Goal: Information Seeking & Learning: Learn about a topic

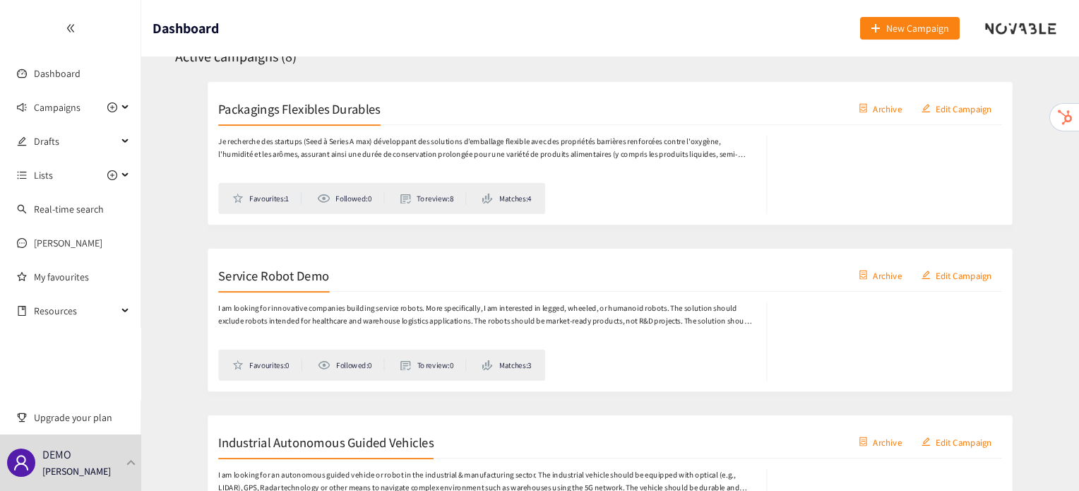
scroll to position [231, 0]
click at [105, 485] on div "DEMO Irene Violetta" at bounding box center [70, 462] width 141 height 56
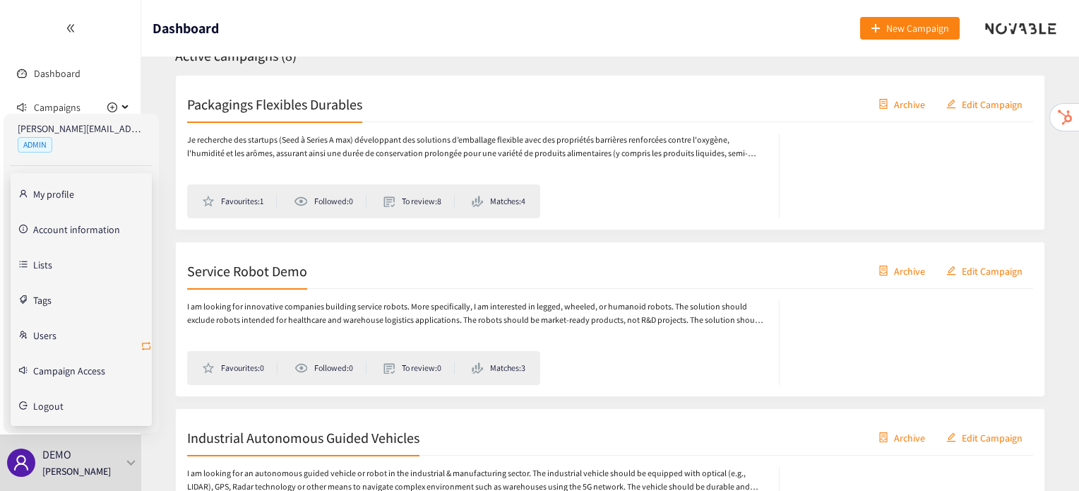
click at [145, 350] on icon "retweet" at bounding box center [146, 345] width 11 height 11
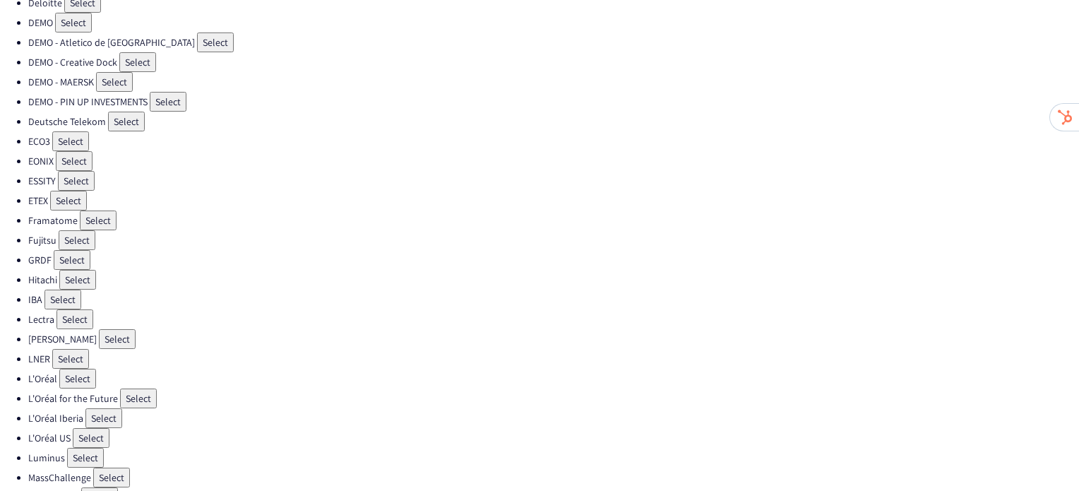
scroll to position [191, 0]
click at [64, 228] on button "Select" at bounding box center [77, 238] width 37 height 20
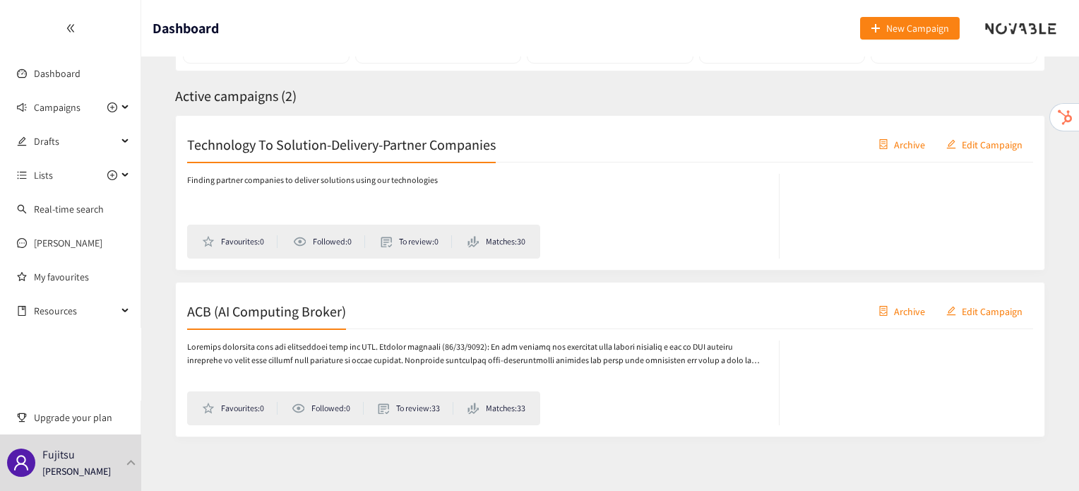
scroll to position [192, 0]
click at [230, 319] on div "ACB (AI Computing Broker) Archive Edit Campaign" at bounding box center [610, 309] width 846 height 35
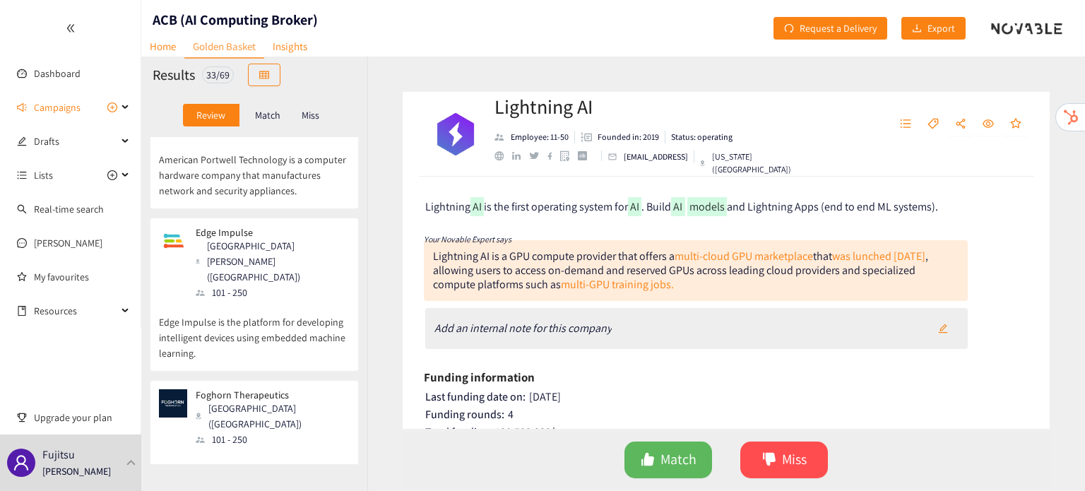
scroll to position [3886, 0]
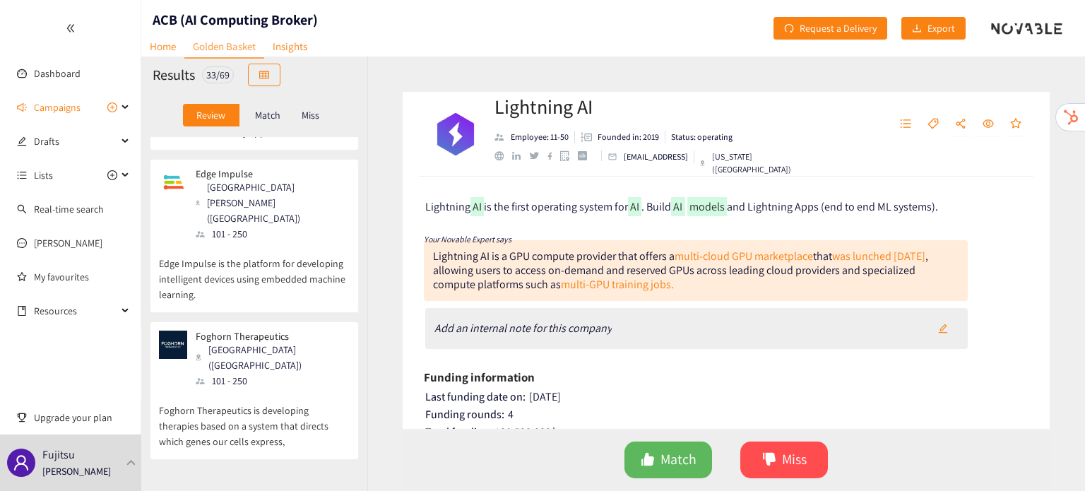
click at [273, 112] on p "Match" at bounding box center [267, 114] width 25 height 11
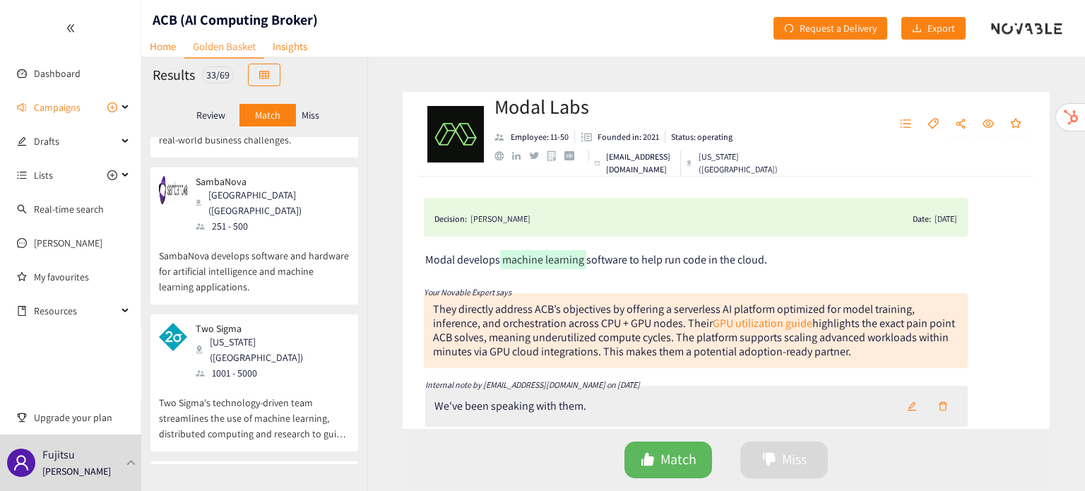
scroll to position [3391, 0]
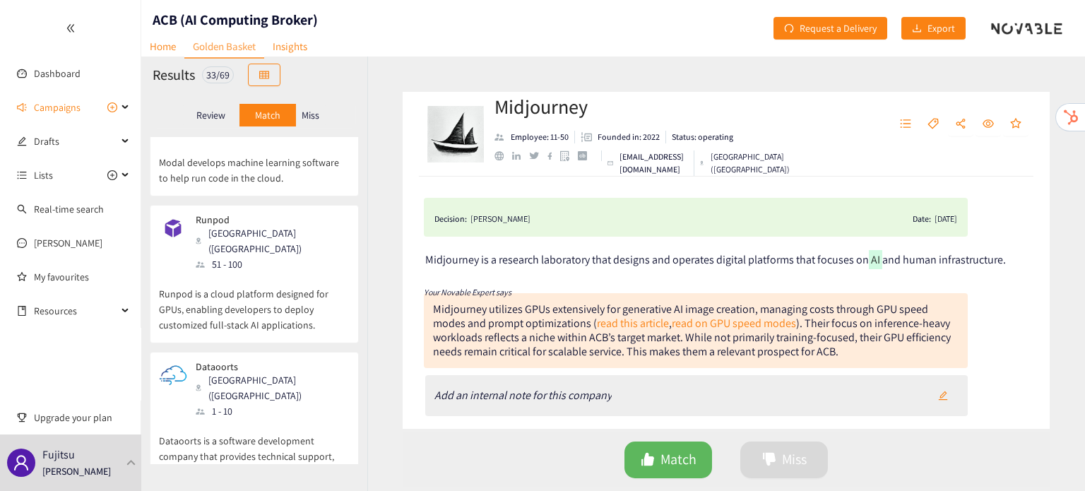
scroll to position [0, 0]
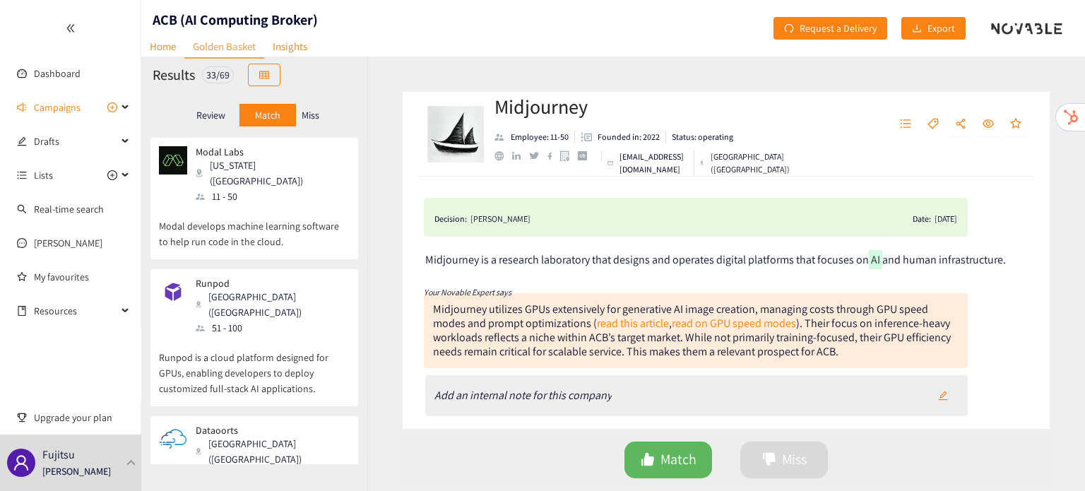
click at [302, 110] on p "Miss" at bounding box center [311, 114] width 18 height 11
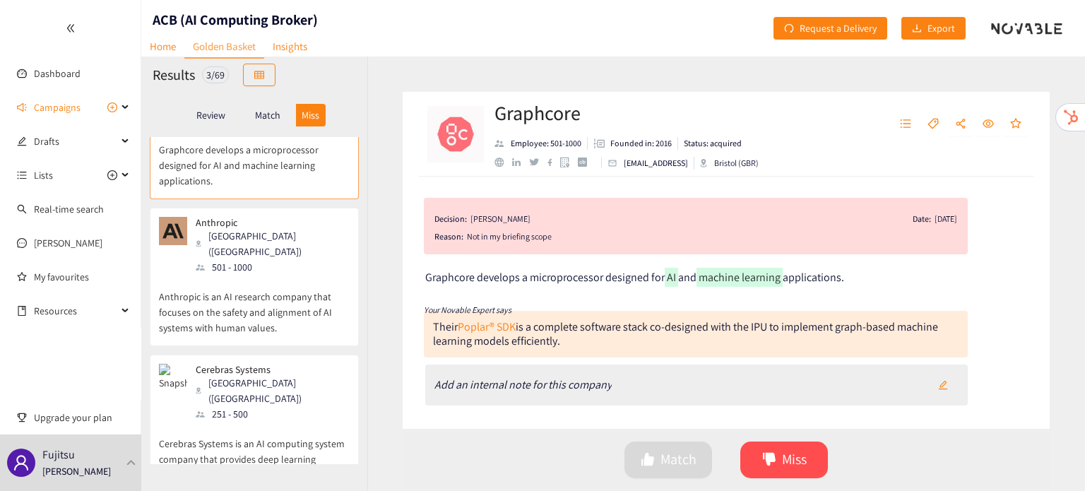
scroll to position [66, 0]
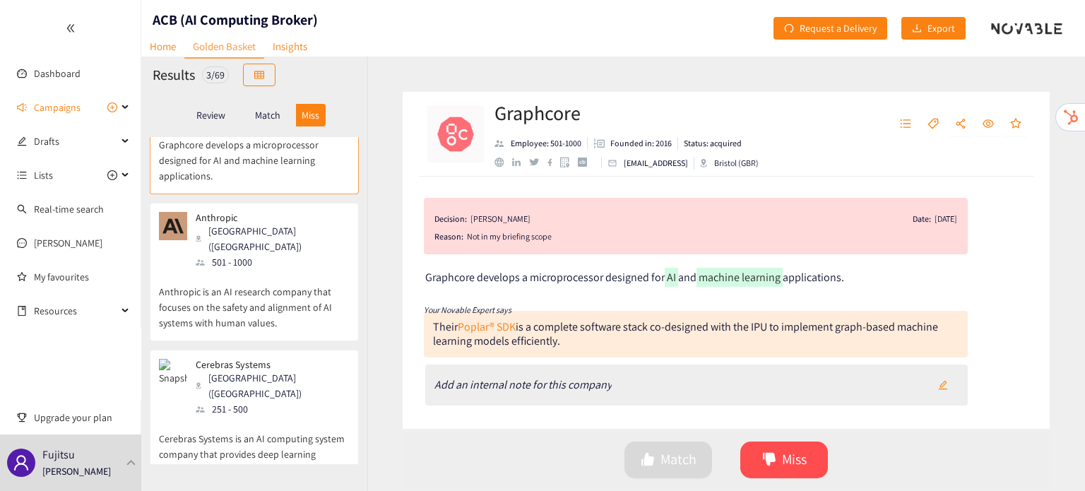
click at [232, 270] on p "Anthropic is an AI research company that focuses on the safety and alignment of…" at bounding box center [254, 300] width 191 height 61
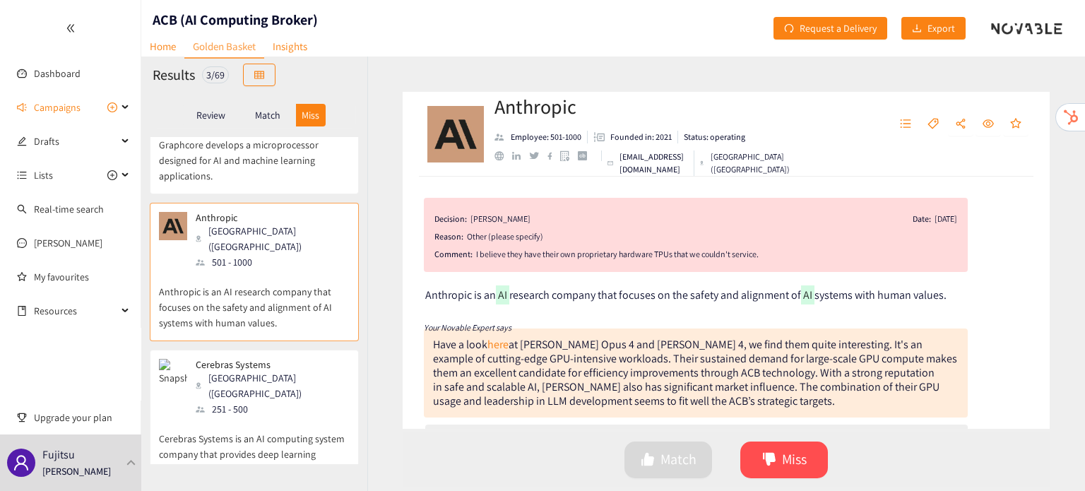
scroll to position [0, 0]
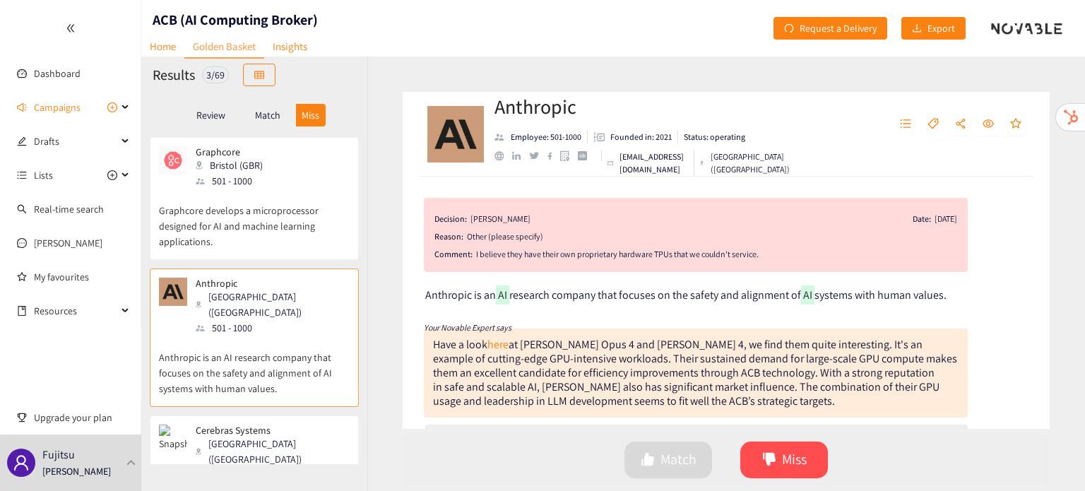
click at [206, 115] on p "Review" at bounding box center [210, 114] width 29 height 11
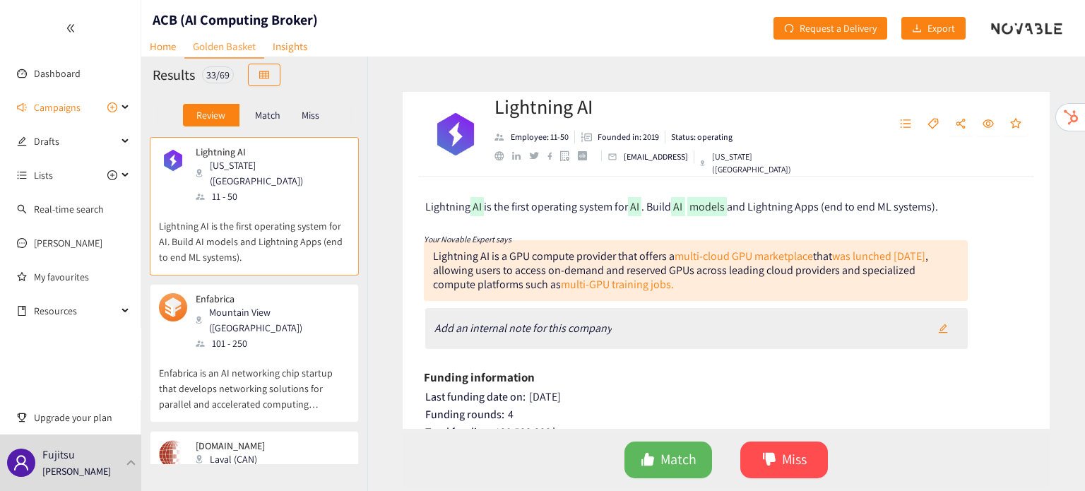
click at [266, 113] on p "Match" at bounding box center [267, 114] width 25 height 11
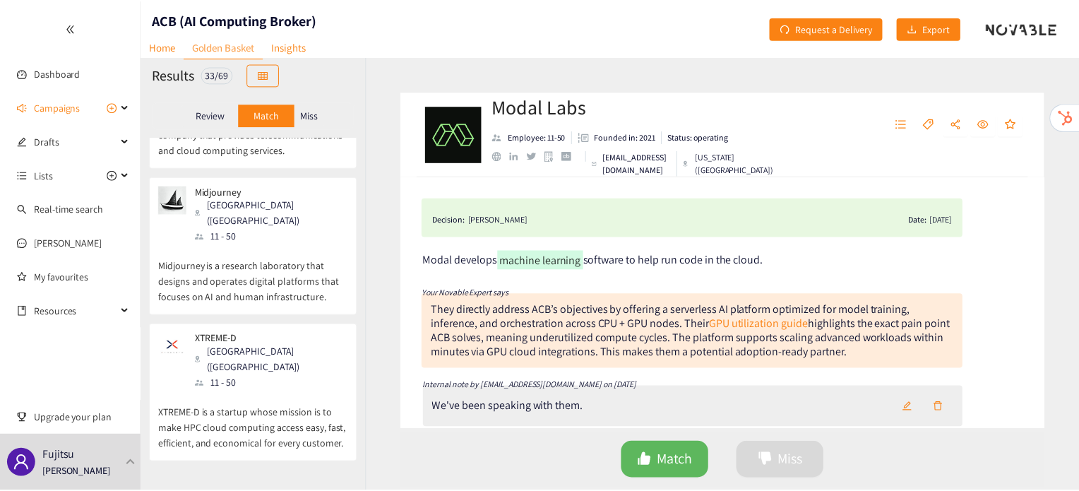
scroll to position [3905, 0]
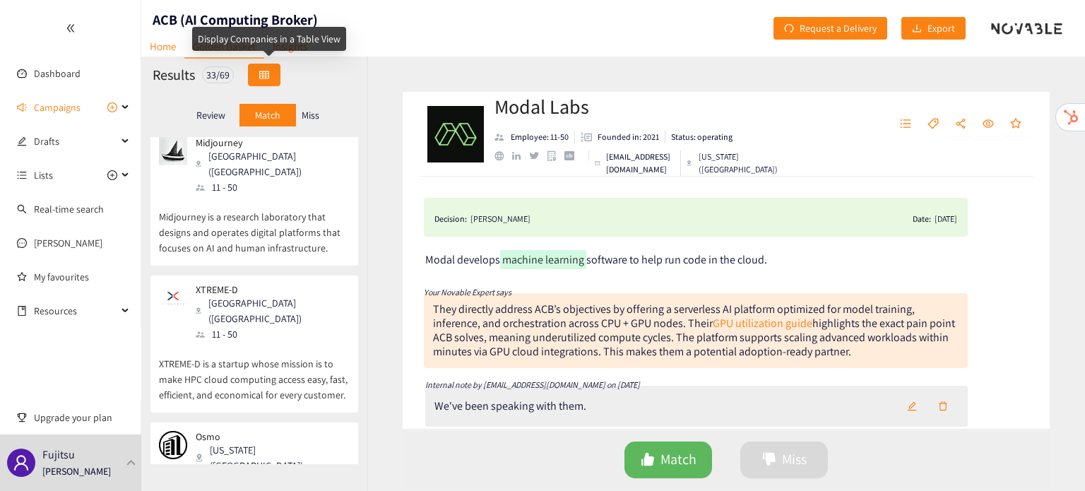
click at [263, 73] on icon "table" at bounding box center [264, 75] width 10 height 8
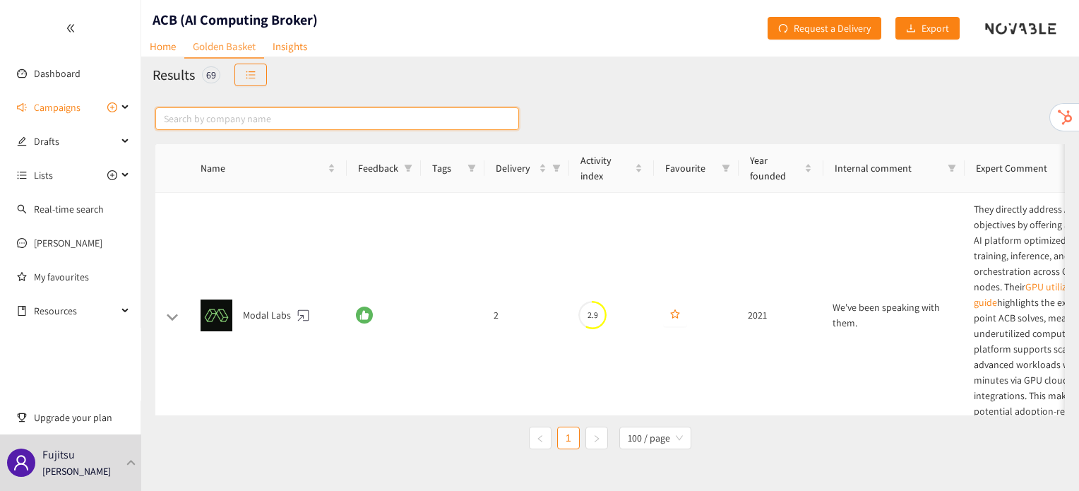
click at [382, 114] on input "text" at bounding box center [337, 118] width 364 height 23
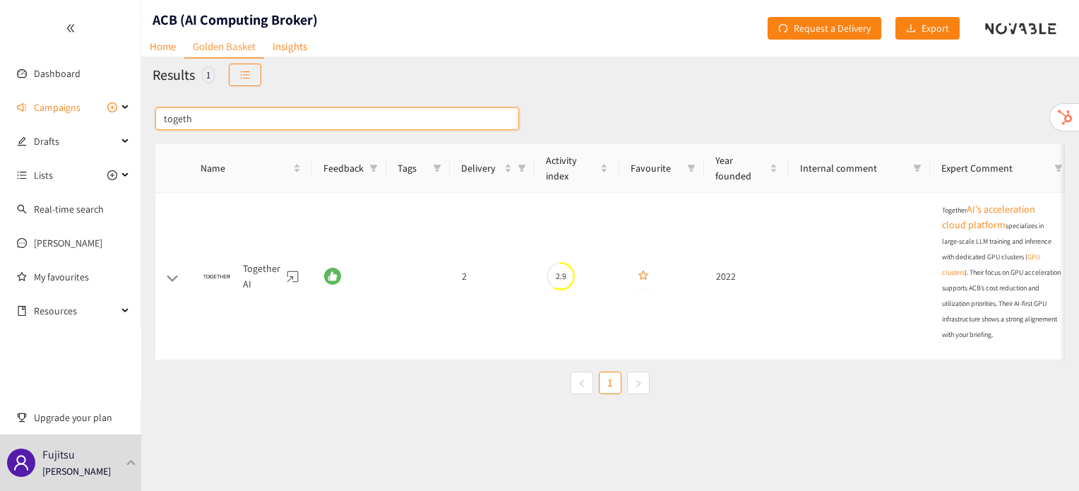
drag, startPoint x: 298, startPoint y: 114, endPoint x: 165, endPoint y: 126, distance: 134.0
click at [165, 126] on input "togeth" at bounding box center [337, 118] width 364 height 23
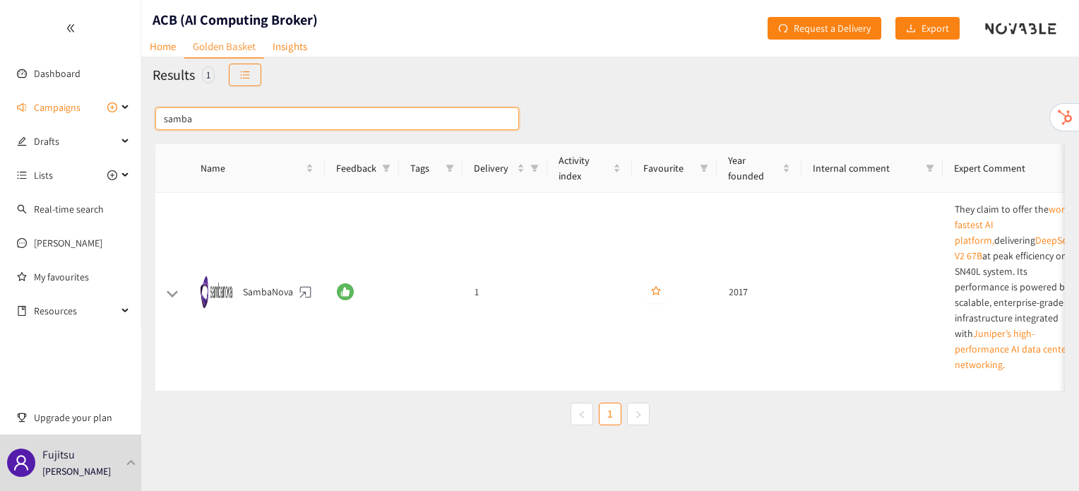
type input "samba"
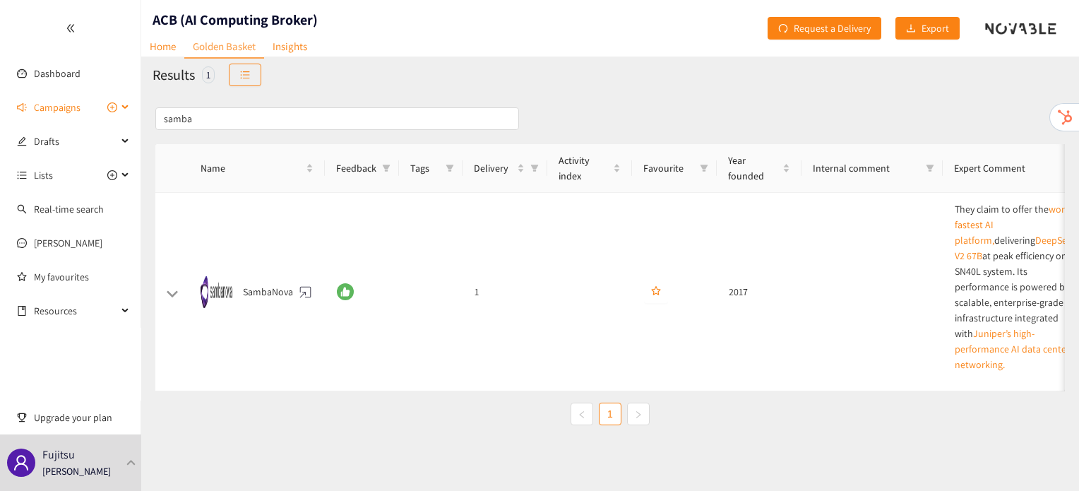
drag, startPoint x: 226, startPoint y: 107, endPoint x: 127, endPoint y: 118, distance: 99.5
click at [127, 118] on section "Dashboard Campaigns Drafts Lists Real-time search Scott My favourites Resources…" at bounding box center [539, 245] width 1079 height 491
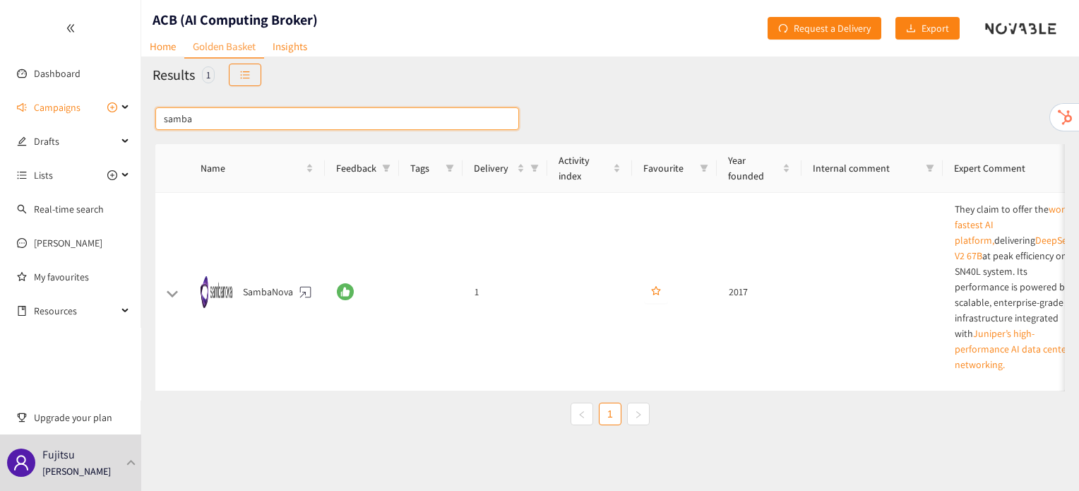
click at [212, 124] on input "samba" at bounding box center [337, 118] width 364 height 23
drag, startPoint x: 212, startPoint y: 124, endPoint x: 148, endPoint y: 118, distance: 63.9
click at [148, 118] on div "samba Name Feedback Tags Delivery Activity index Favourite Year founded Interna…" at bounding box center [610, 310] width 938 height 434
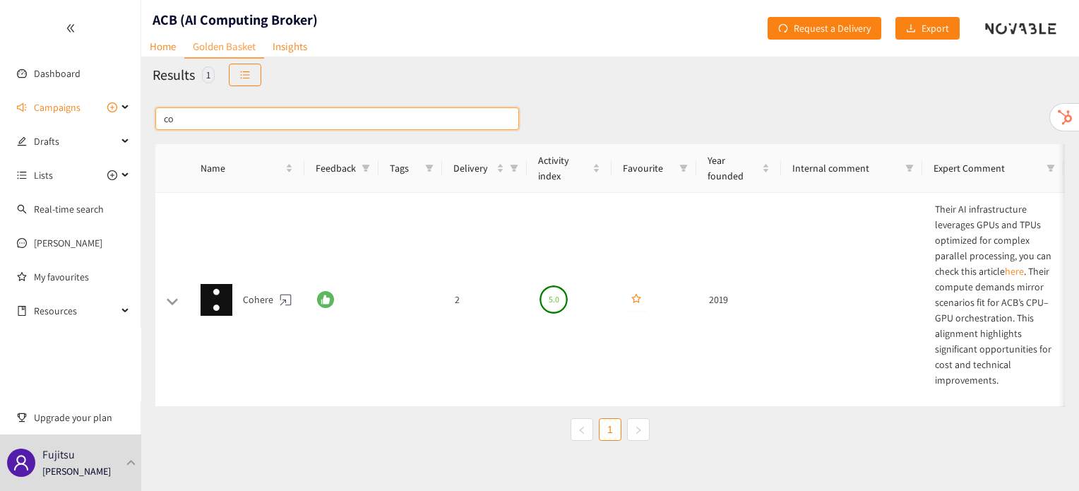
type input "c"
type input "o"
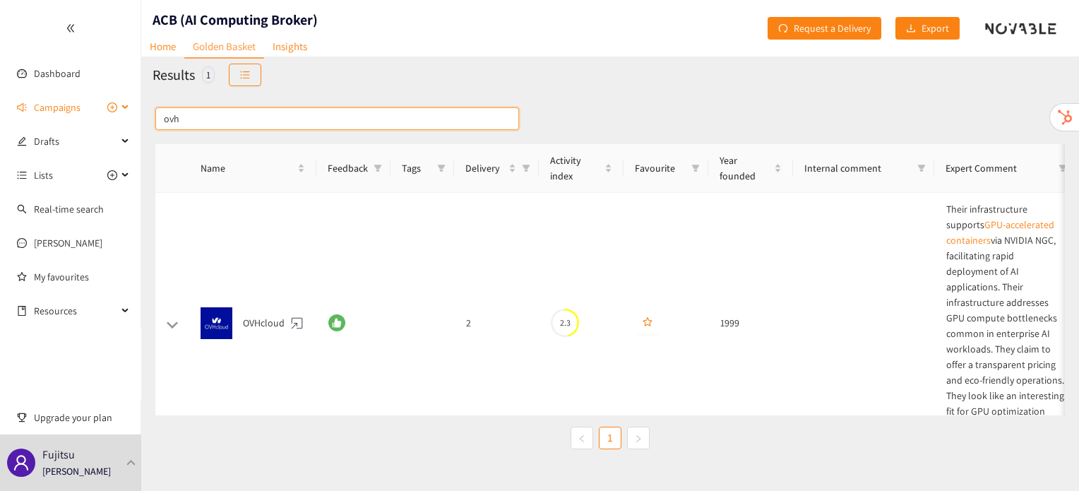
drag, startPoint x: 234, startPoint y: 119, endPoint x: 136, endPoint y: 122, distance: 97.5
click at [136, 122] on section "Dashboard Campaigns Drafts Lists Real-time search Scott My favourites Resources…" at bounding box center [539, 245] width 1079 height 491
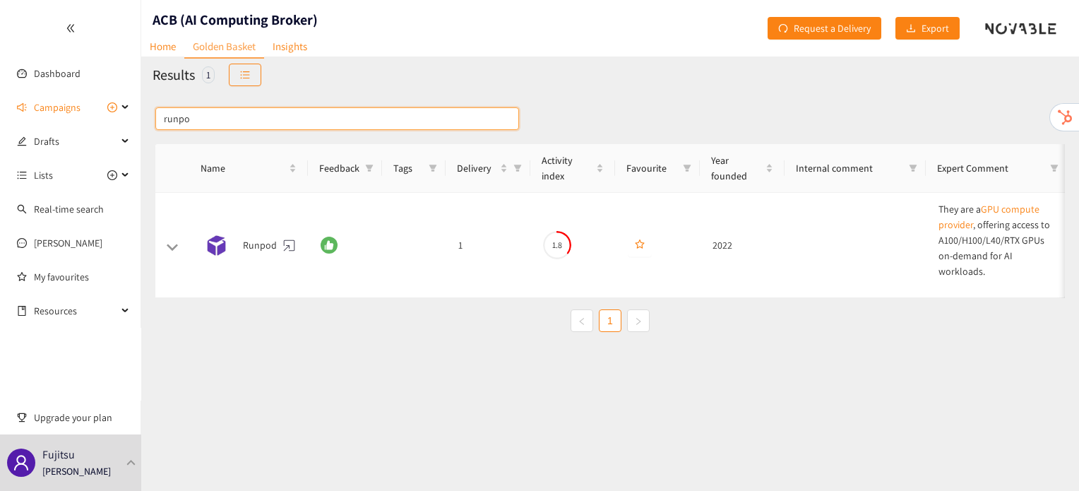
drag, startPoint x: 319, startPoint y: 116, endPoint x: 112, endPoint y: 126, distance: 207.2
click at [112, 126] on section "Dashboard Campaigns Drafts Lists Real-time search Scott My favourites Resources…" at bounding box center [539, 245] width 1079 height 491
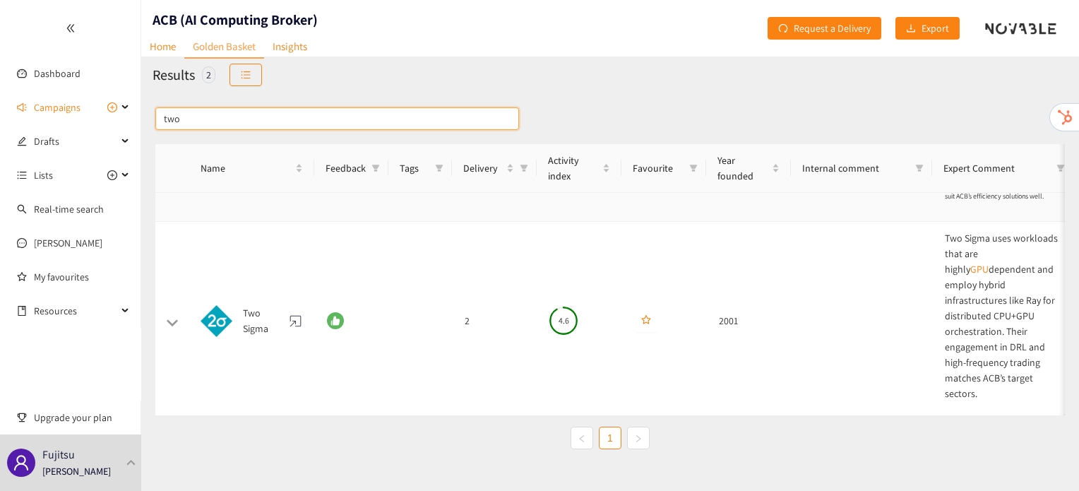
scroll to position [107, 0]
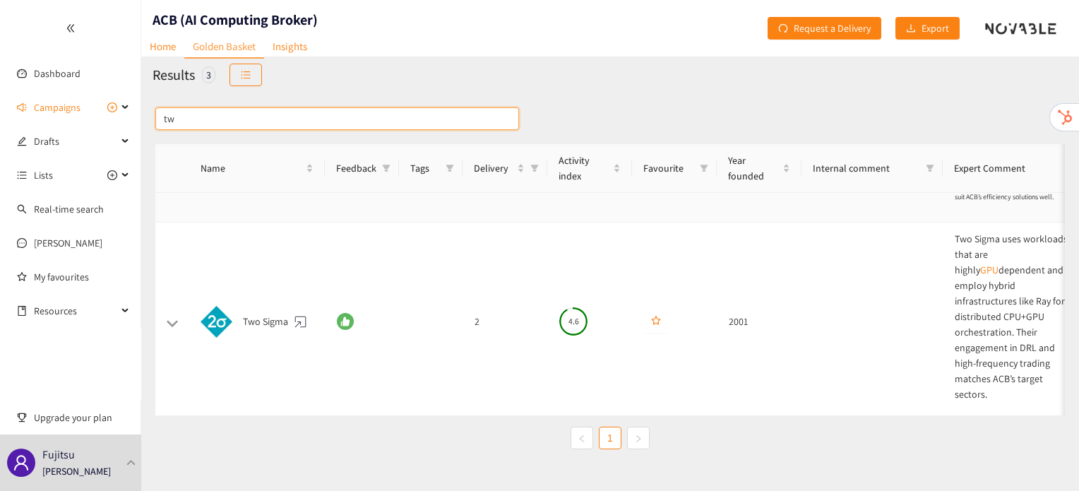
type input "t"
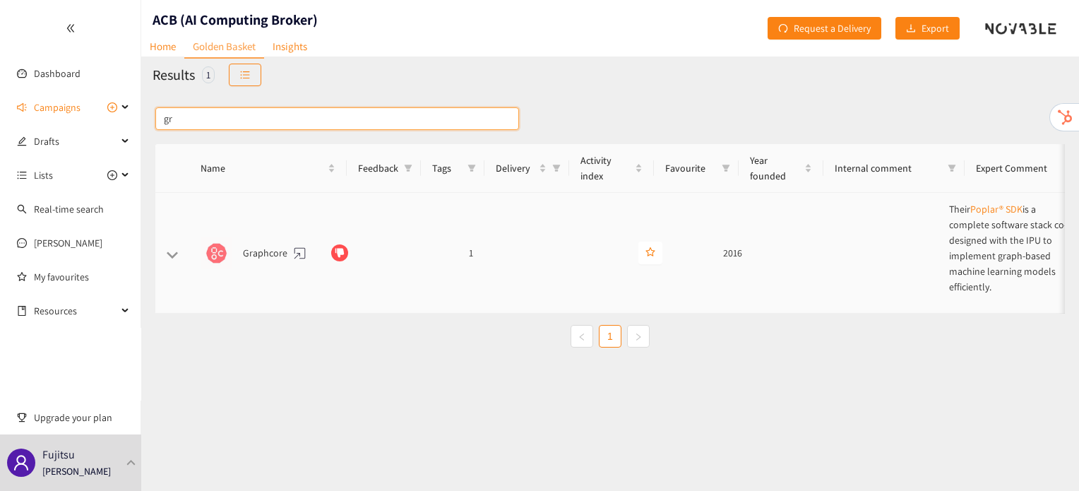
scroll to position [0, 0]
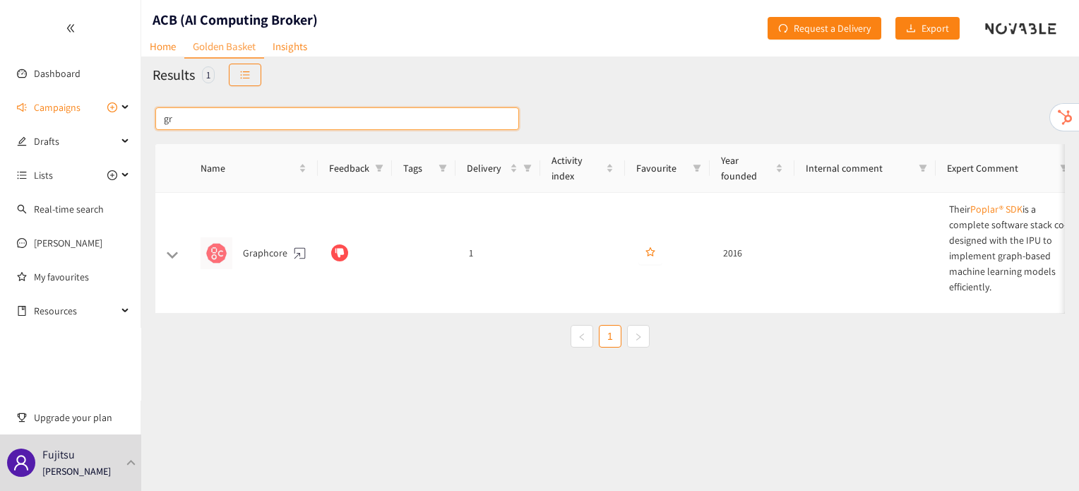
type input "g"
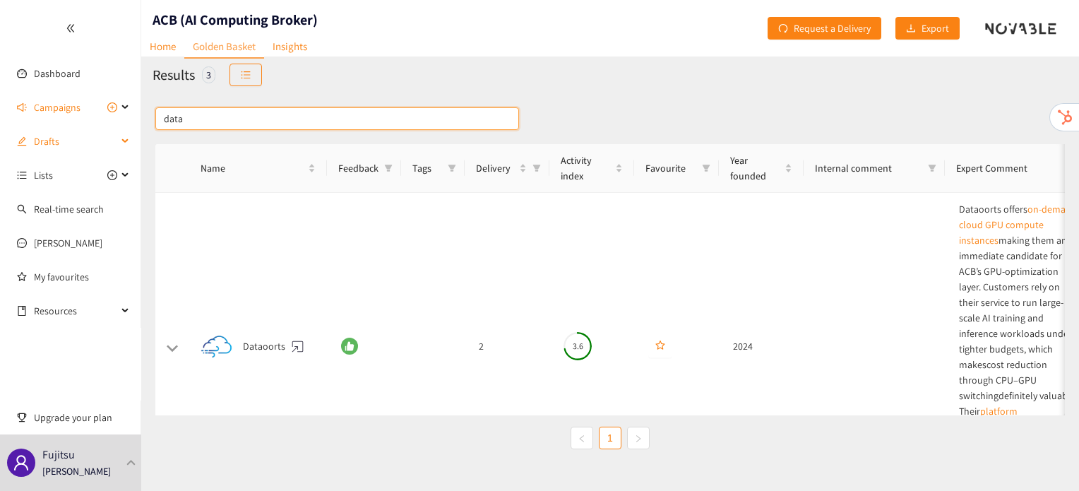
drag, startPoint x: 242, startPoint y: 112, endPoint x: 116, endPoint y: 135, distance: 128.4
click at [116, 135] on section "Dashboard Campaigns Drafts Lists Real-time search Scott My favourites Resources…" at bounding box center [539, 245] width 1079 height 491
type input "a"
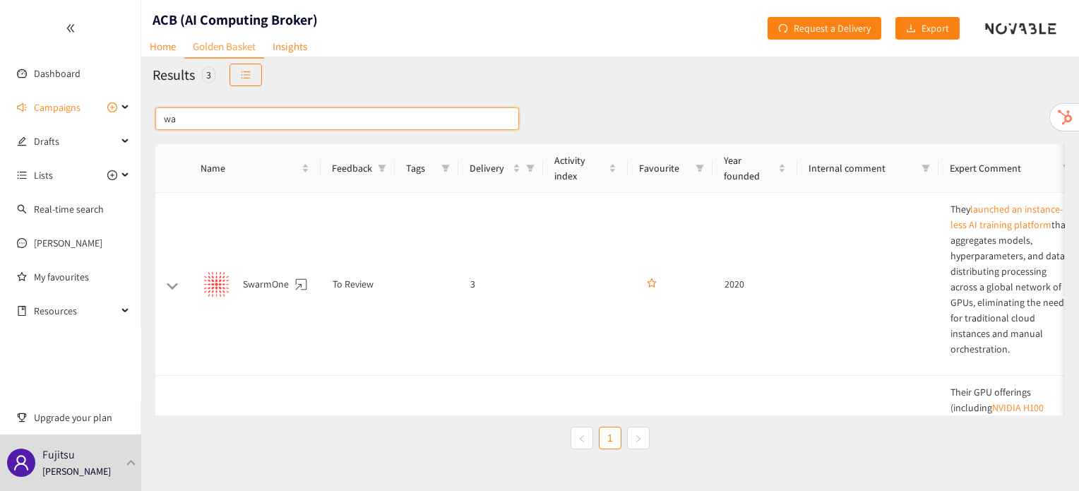
type input "w"
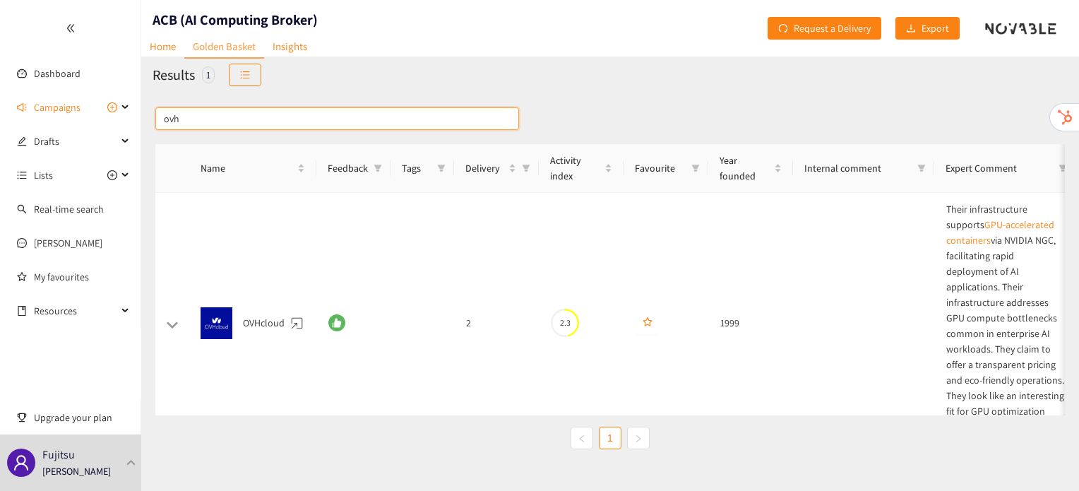
type input "ovh"
drag, startPoint x: 212, startPoint y: 117, endPoint x: 153, endPoint y: 120, distance: 59.4
click at [153, 120] on div "ovh Name Feedback Tags Delivery Activity index Favourite Year founded Internal …" at bounding box center [610, 310] width 938 height 434
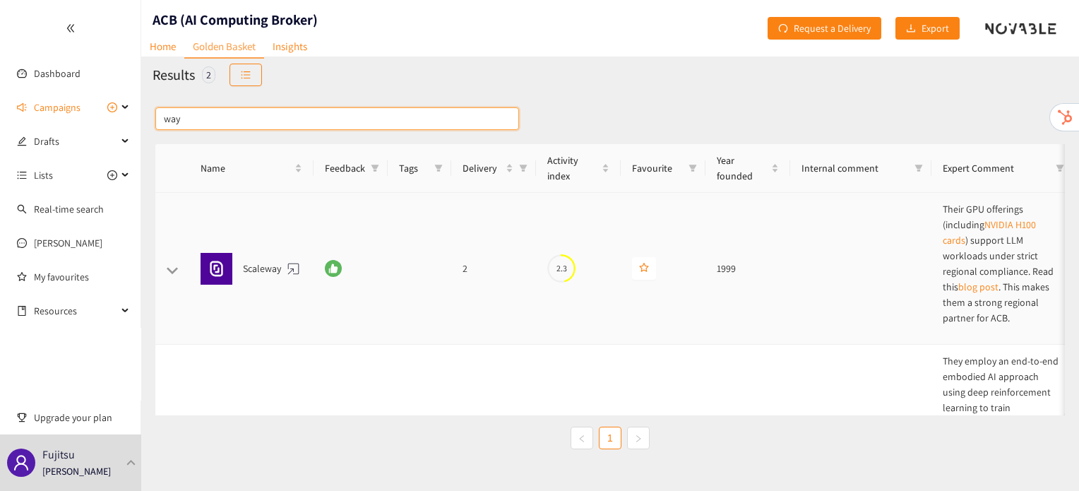
scroll to position [122, 0]
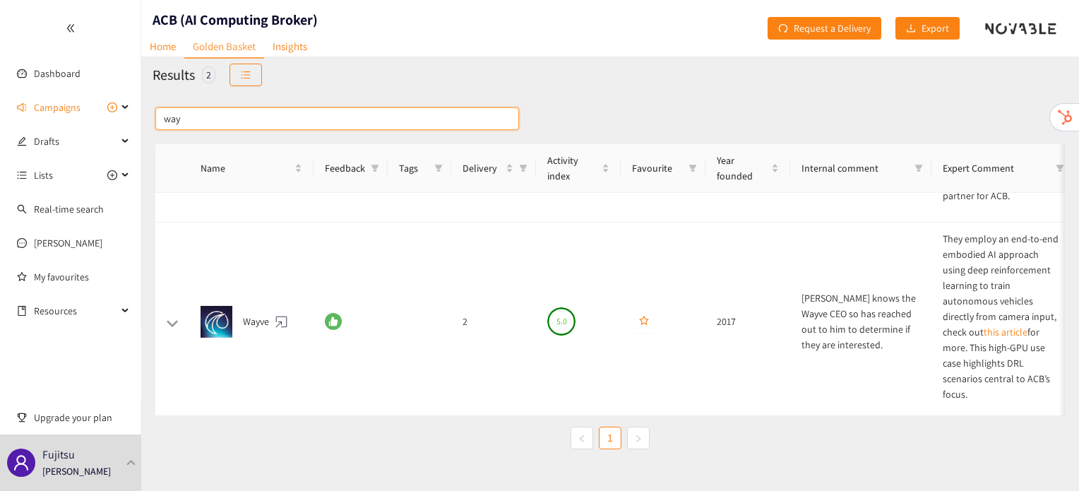
type input "way"
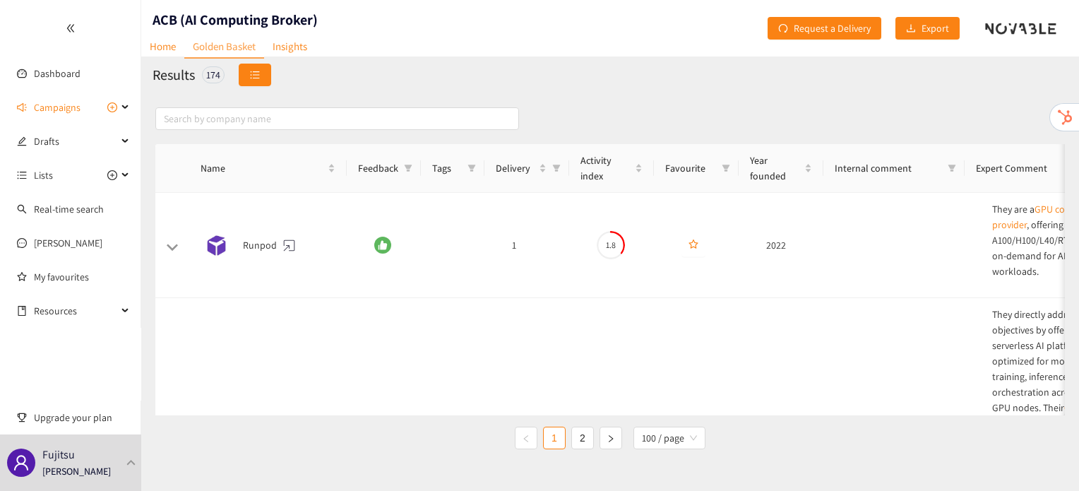
click at [254, 85] on button "button" at bounding box center [255, 75] width 32 height 23
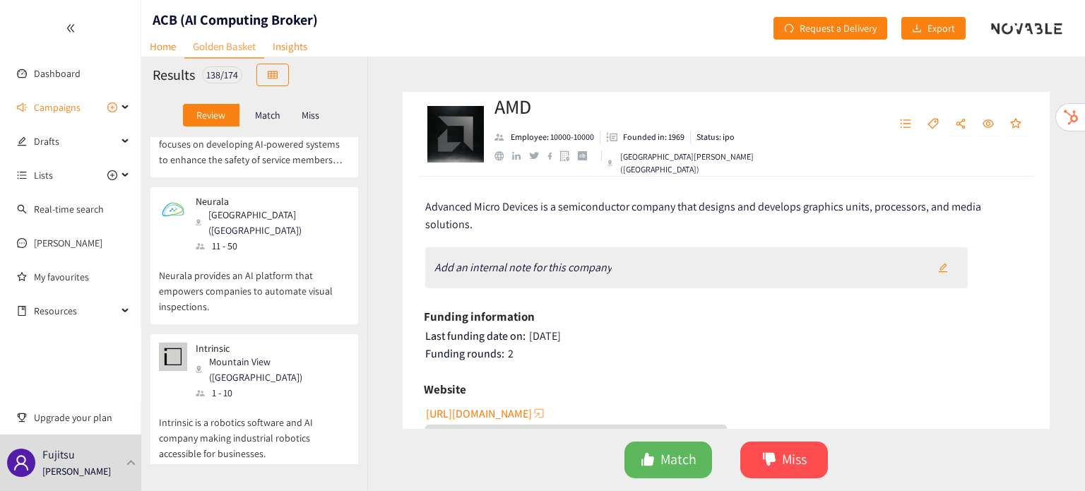
scroll to position [17326, 0]
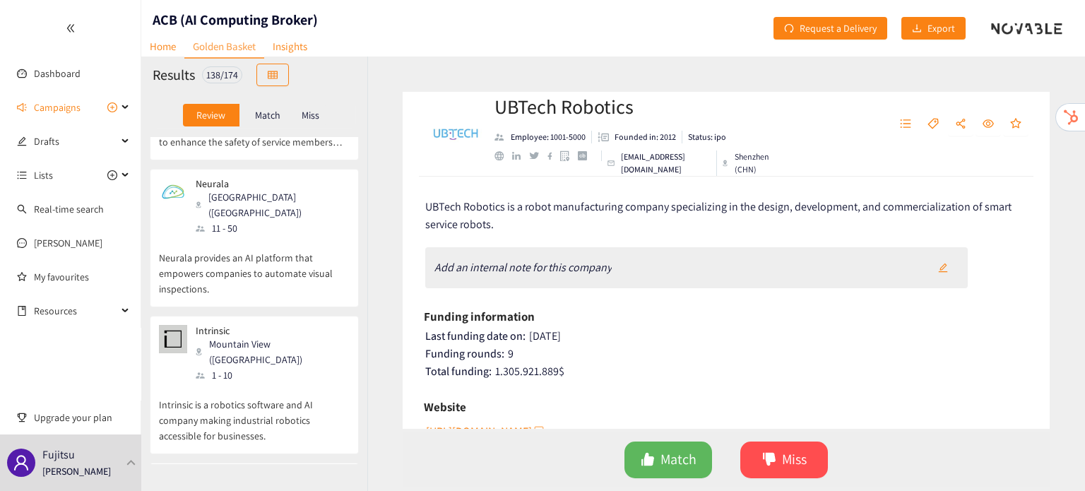
scroll to position [16340, 0]
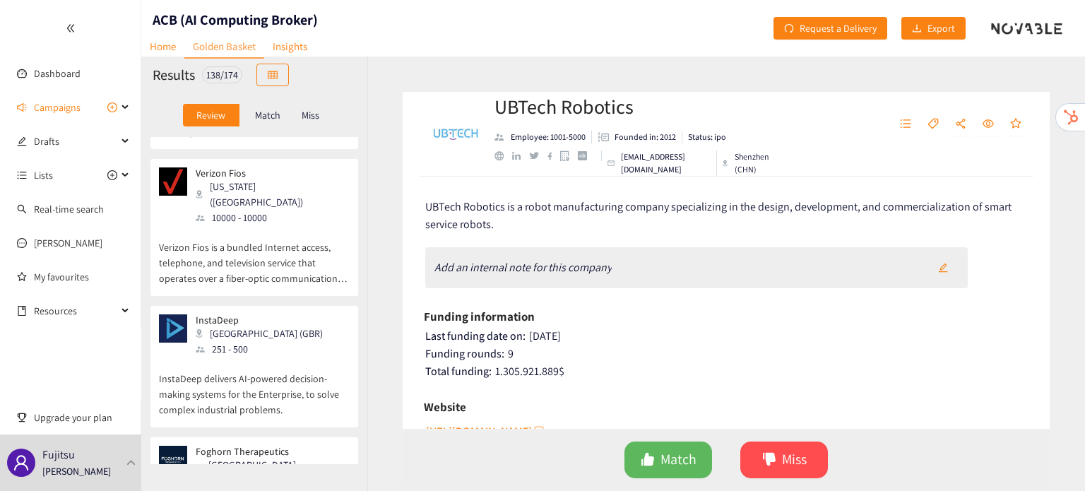
drag, startPoint x: 254, startPoint y: 227, endPoint x: 223, endPoint y: 228, distance: 30.4
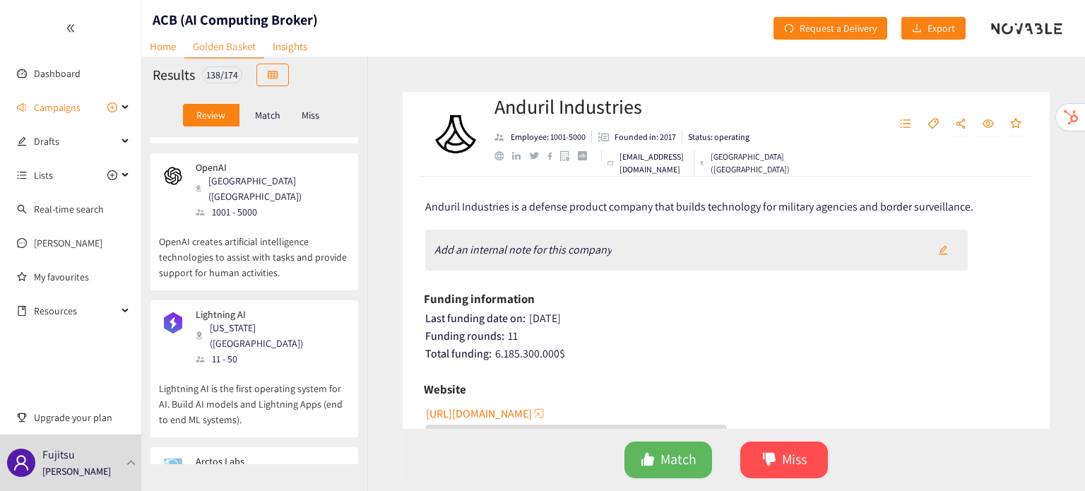
scroll to position [0, 0]
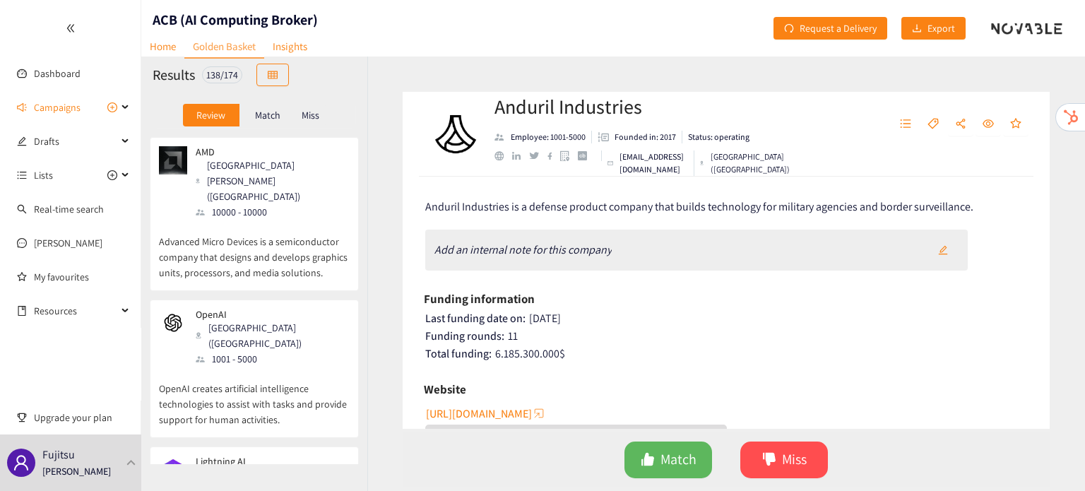
click at [121, 30] on div at bounding box center [70, 28] width 141 height 56
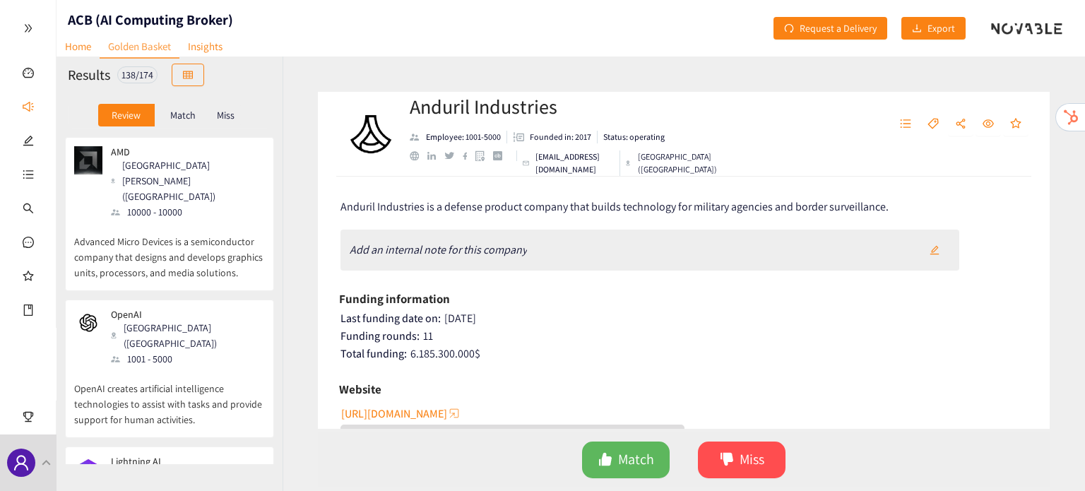
click at [189, 124] on div "Match" at bounding box center [183, 115] width 56 height 23
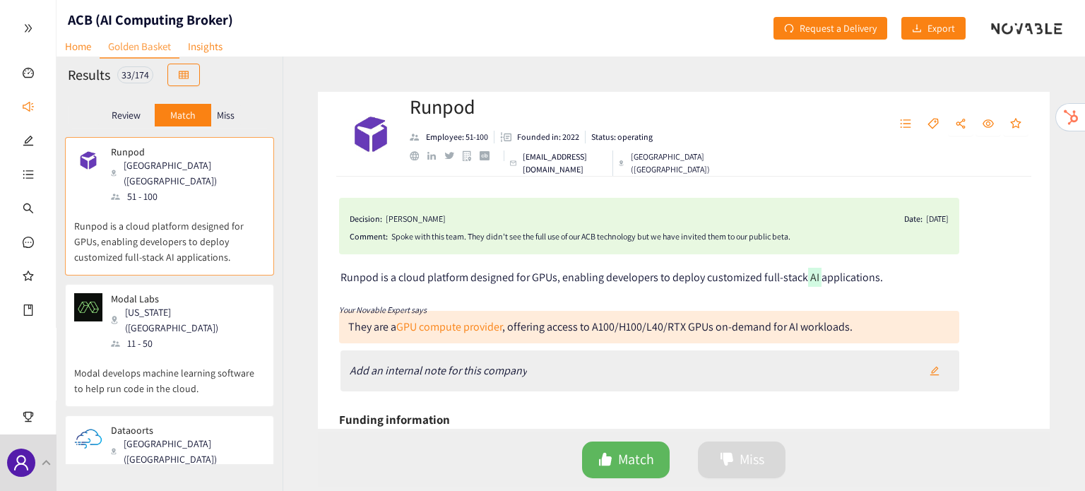
click at [136, 118] on p "Review" at bounding box center [126, 114] width 29 height 11
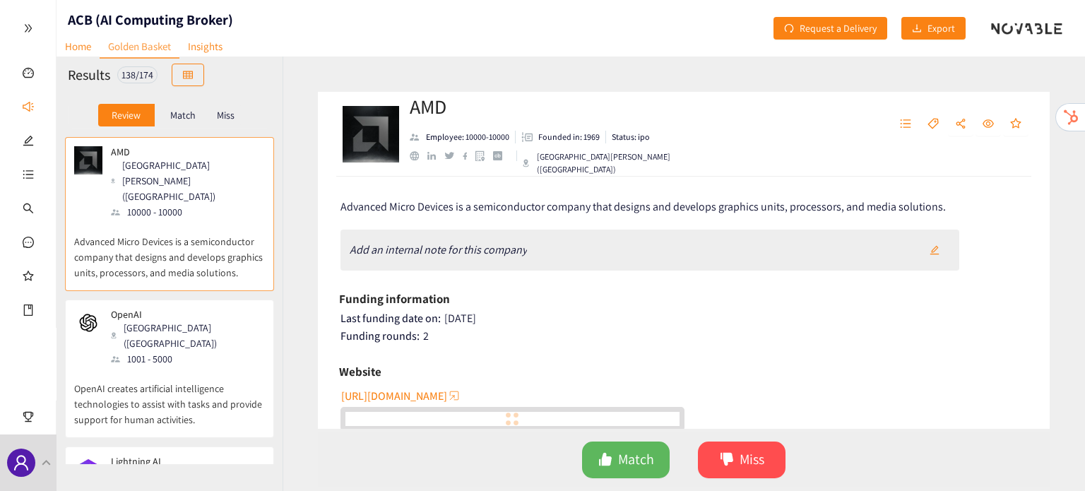
click at [137, 166] on div "[GEOGRAPHIC_DATA][PERSON_NAME] ([GEOGRAPHIC_DATA])" at bounding box center [187, 180] width 153 height 47
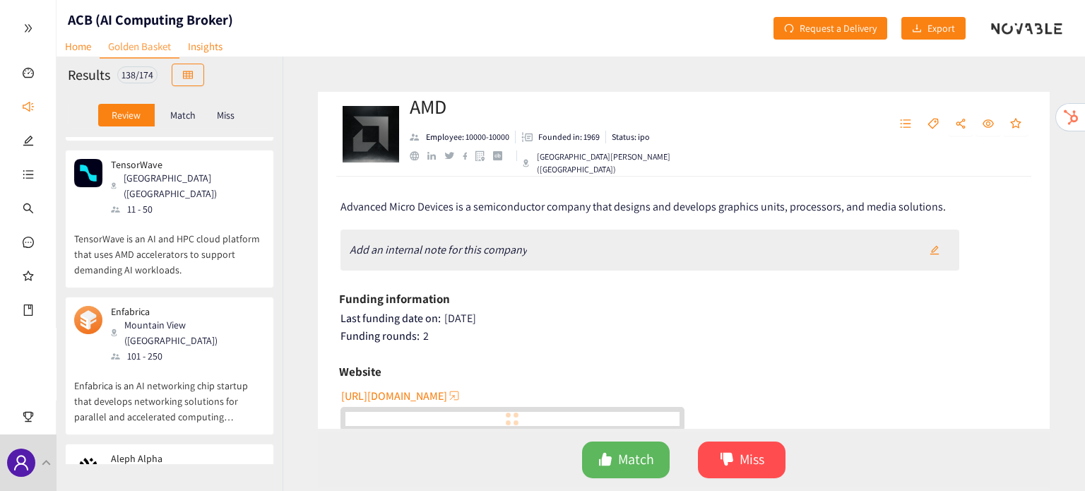
scroll to position [720, 0]
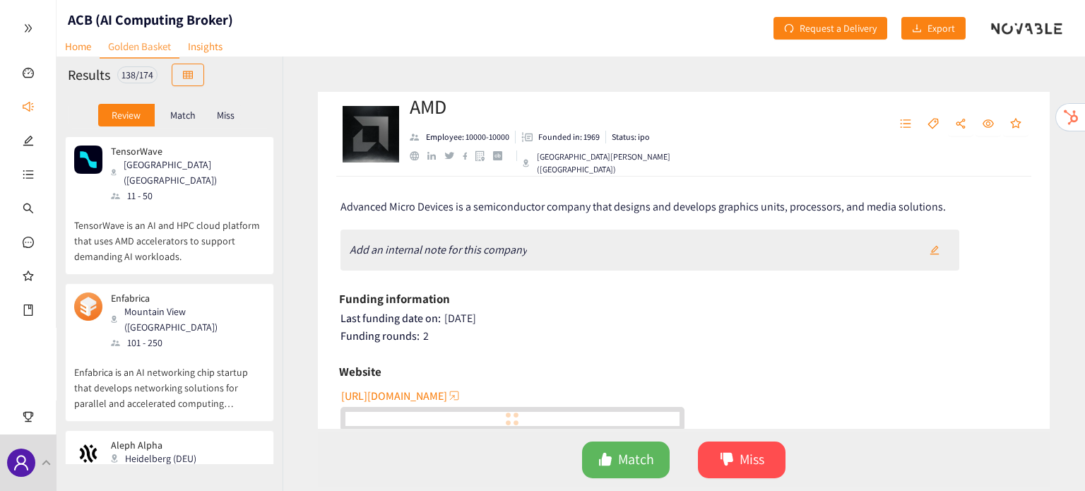
click at [168, 466] on div "101 - 250" at bounding box center [158, 474] width 94 height 16
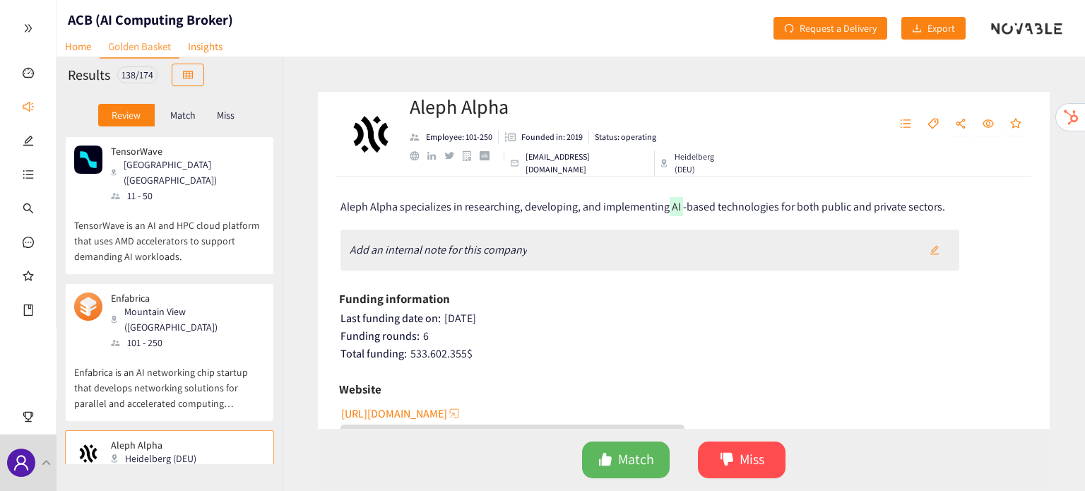
click at [220, 350] on p "Enfabrica is an AI networking chip startup that develops networking solutions f…" at bounding box center [169, 380] width 191 height 61
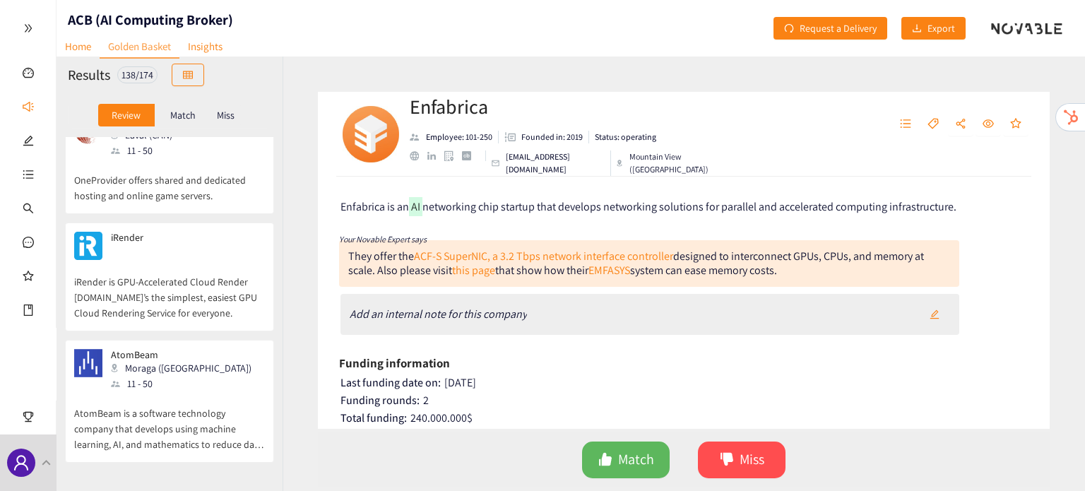
scroll to position [1179, 0]
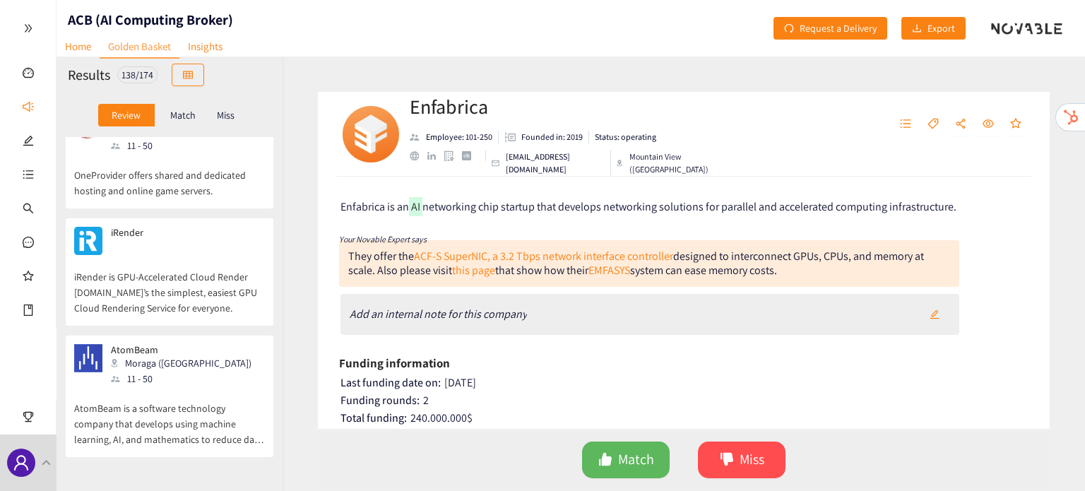
click at [158, 371] on div "11 - 50" at bounding box center [185, 379] width 149 height 16
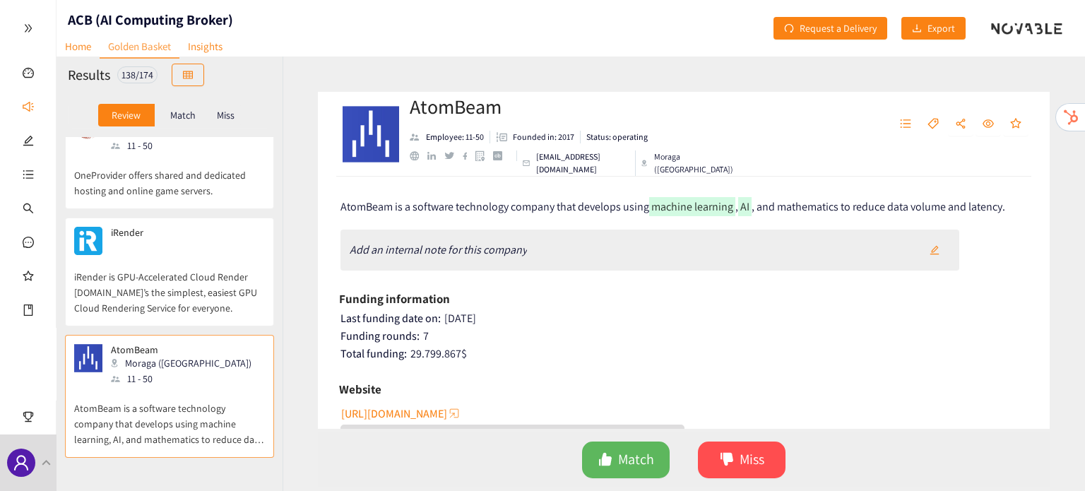
click at [184, 255] on p "iRender is GPU-Accelerated Cloud Render [DOMAIN_NAME]’s the simplest, easiest G…" at bounding box center [169, 285] width 191 height 61
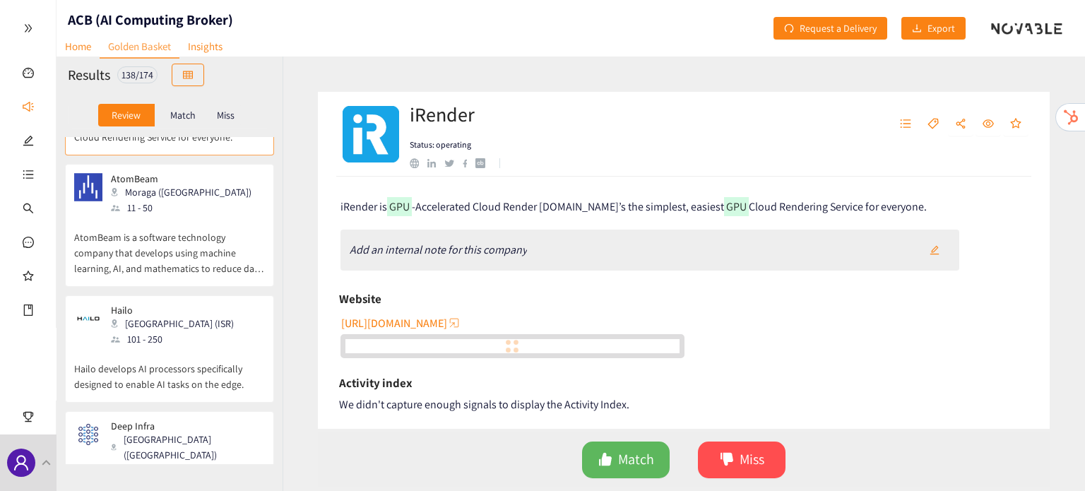
scroll to position [1352, 0]
click at [183, 304] on div "AMD Santa [PERSON_NAME] ([GEOGRAPHIC_DATA]) 10000 - 10000 Advanced Micro Device…" at bounding box center [169, 300] width 226 height 327
click at [181, 461] on div "1 - 10" at bounding box center [187, 469] width 153 height 16
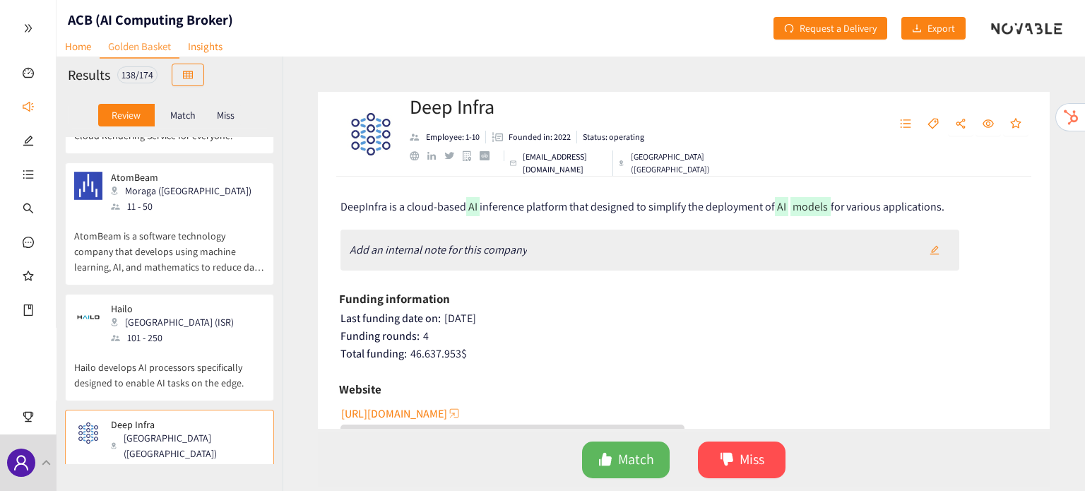
click at [188, 345] on p "Hailo develops AI processors specifically designed to enable AI tasks on the ed…" at bounding box center [169, 367] width 191 height 45
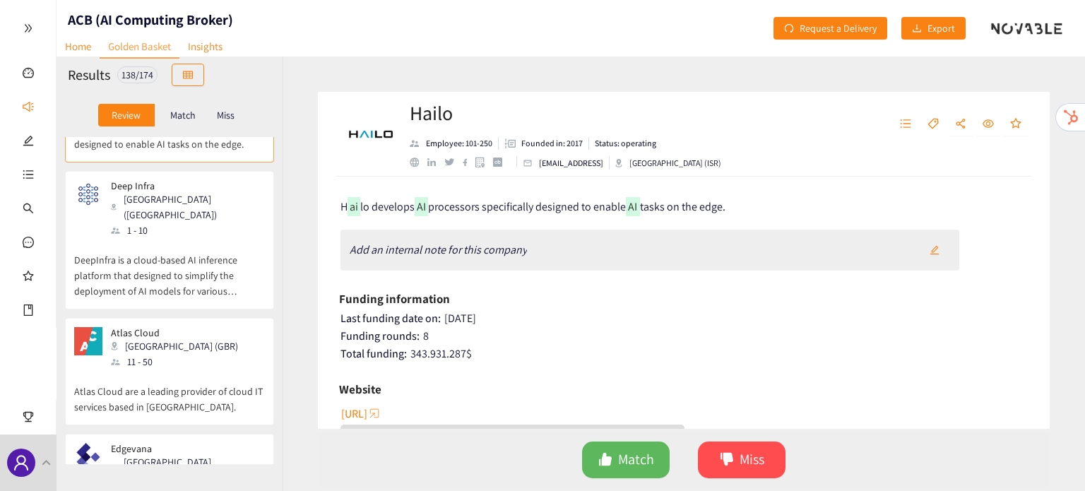
scroll to position [1593, 0]
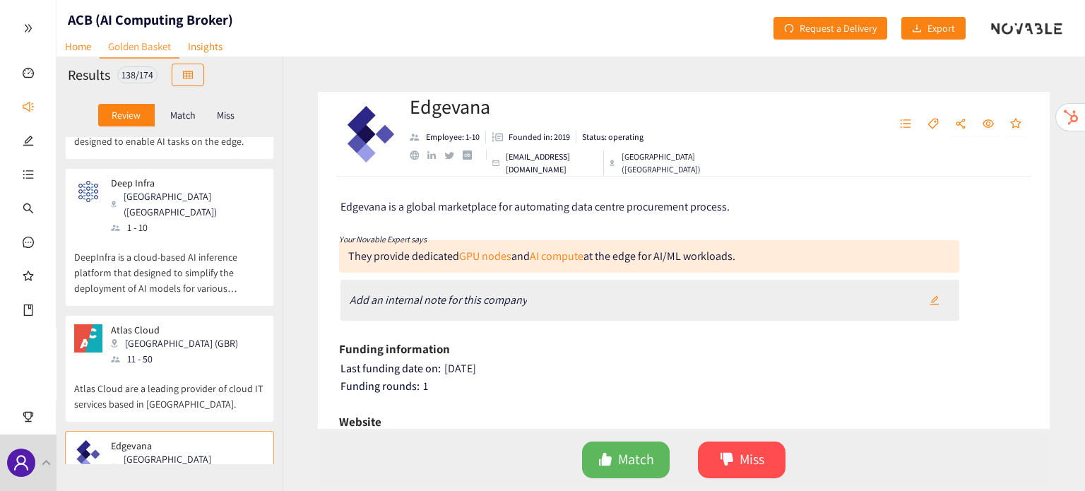
click at [207, 367] on p "Atlas Cloud are a leading provider of cloud IT services based in [GEOGRAPHIC_DA…" at bounding box center [169, 389] width 191 height 45
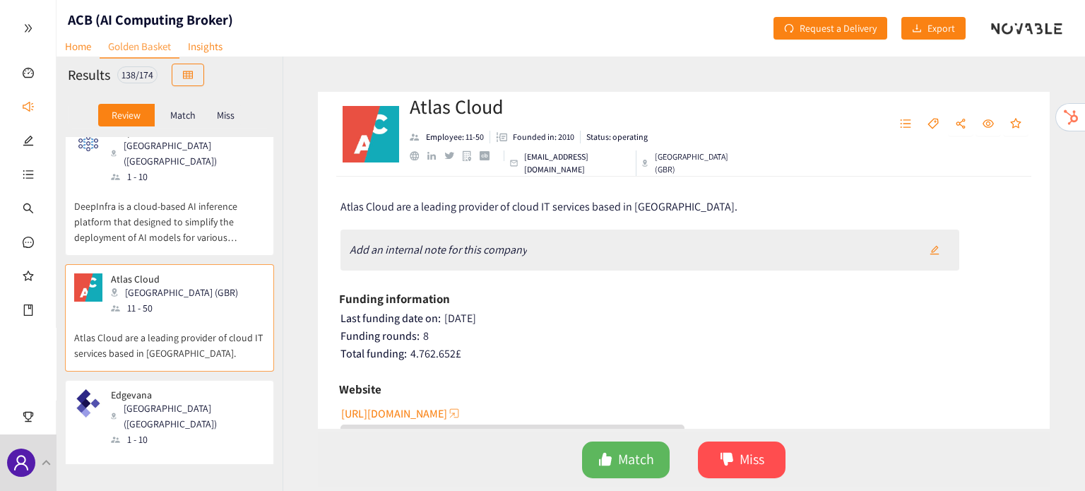
scroll to position [1644, 0]
click at [192, 447] on p "Edgevana is a global marketplace for automating data centre procurement process." at bounding box center [169, 477] width 191 height 61
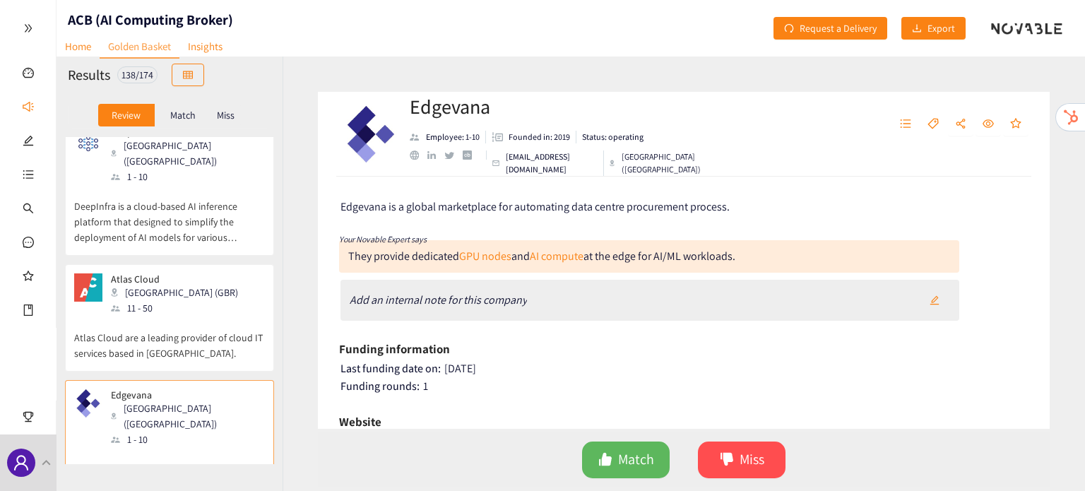
click at [96, 447] on p "Edgevana is a global marketplace for automating data centre procurement process." at bounding box center [169, 477] width 191 height 61
